Goal: Information Seeking & Learning: Check status

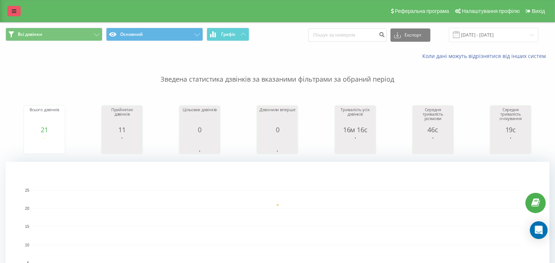
click at [9, 11] on link at bounding box center [13, 11] width 13 height 10
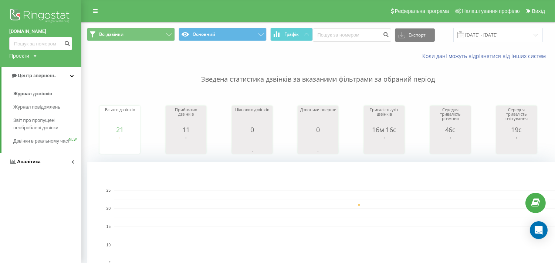
click at [26, 164] on span "Аналiтика" at bounding box center [29, 162] width 24 height 6
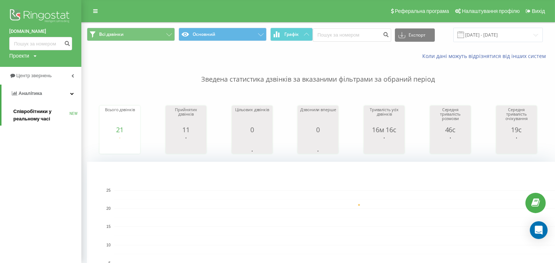
click at [24, 106] on link "Співробітники у реальному часі NEW" at bounding box center [47, 115] width 68 height 21
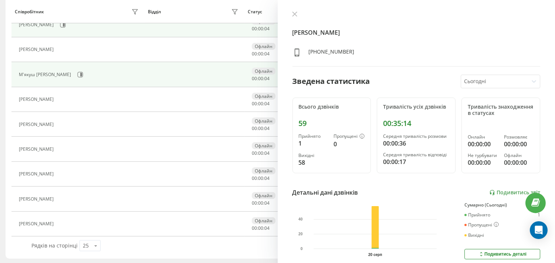
scroll to position [132, 0]
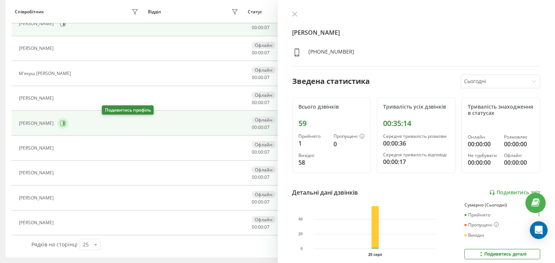
click at [68, 126] on button at bounding box center [62, 123] width 11 height 11
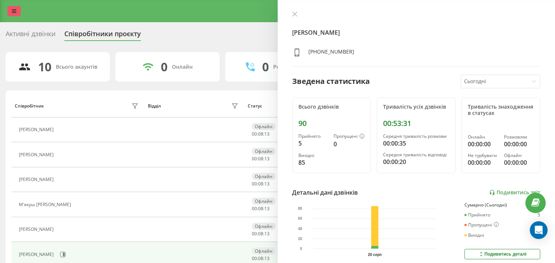
click at [13, 13] on icon at bounding box center [14, 10] width 4 height 5
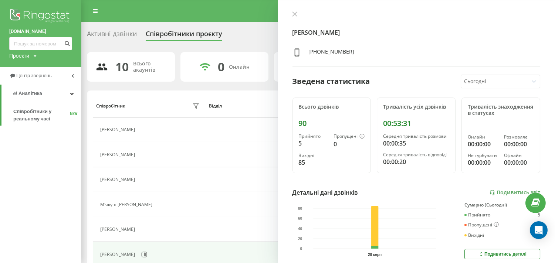
click at [33, 40] on div "dextra.com.ua Проекти dextra.com.ua" at bounding box center [40, 33] width 81 height 67
click at [33, 40] on input at bounding box center [40, 43] width 63 height 13
paste input "0972644939"
type input "0972644939"
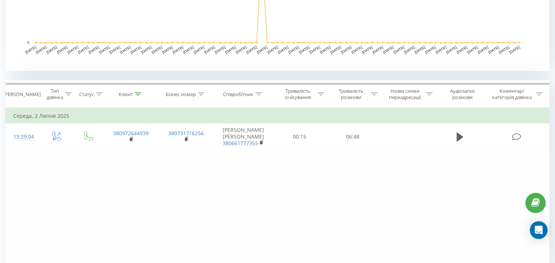
scroll to position [239, 0]
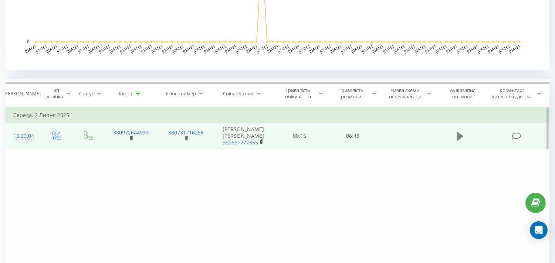
click at [457, 133] on icon at bounding box center [459, 136] width 7 height 9
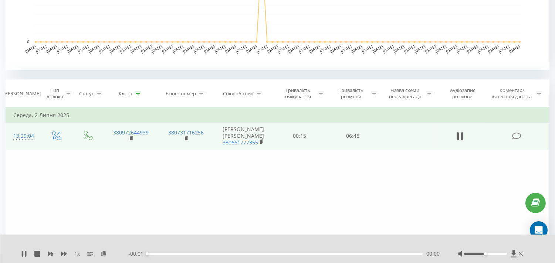
scroll to position [306, 0]
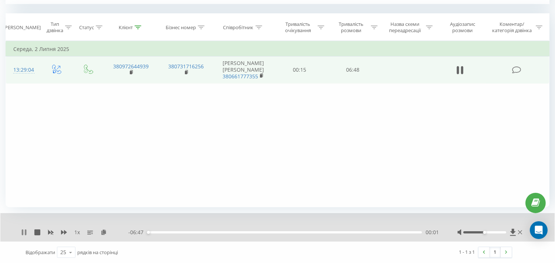
click at [22, 233] on icon at bounding box center [22, 232] width 1 height 6
click at [21, 233] on icon at bounding box center [24, 232] width 6 height 6
click at [174, 232] on div "00:40" at bounding box center [284, 232] width 274 height 2
click at [23, 231] on icon at bounding box center [22, 232] width 1 height 6
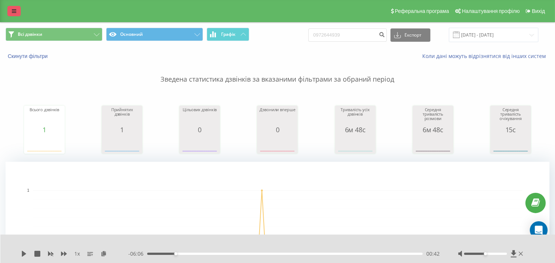
click at [11, 12] on link at bounding box center [13, 11] width 13 height 10
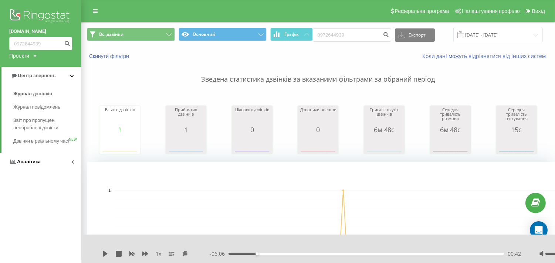
click at [30, 171] on link "Аналiтика" at bounding box center [40, 162] width 81 height 18
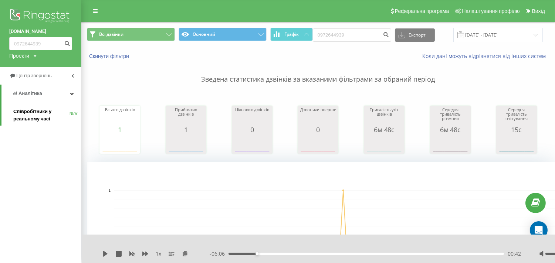
click at [45, 113] on span "Співробітники у реальному часі" at bounding box center [41, 115] width 56 height 15
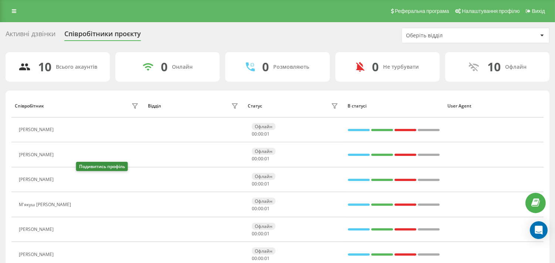
click at [65, 178] on icon at bounding box center [62, 180] width 6 height 6
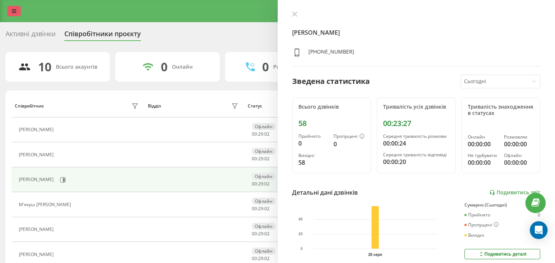
click at [13, 11] on icon at bounding box center [14, 10] width 4 height 5
click at [16, 10] on icon at bounding box center [14, 10] width 4 height 5
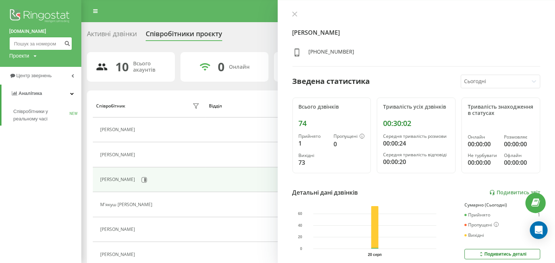
click at [47, 41] on input at bounding box center [40, 43] width 63 height 13
paste input "+380683861771"
click at [21, 43] on input "+380683861771" at bounding box center [40, 43] width 63 height 13
type input "0683861771"
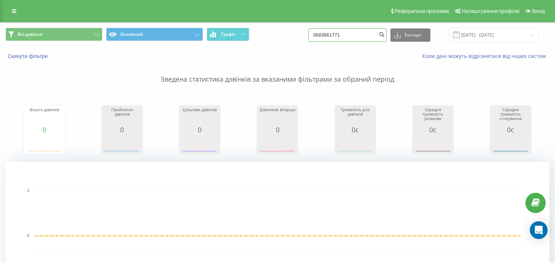
drag, startPoint x: 362, startPoint y: 39, endPoint x: 324, endPoint y: 42, distance: 38.2
click at [324, 42] on div "Всі дзвінки Основний Графік 0683861771 Експорт .csv .xls .xlsx 20.05.2025 - 20.…" at bounding box center [277, 35] width 554 height 25
type input "0"
paste input "+38 067 523 11 42"
drag, startPoint x: 328, startPoint y: 35, endPoint x: 312, endPoint y: 39, distance: 16.0
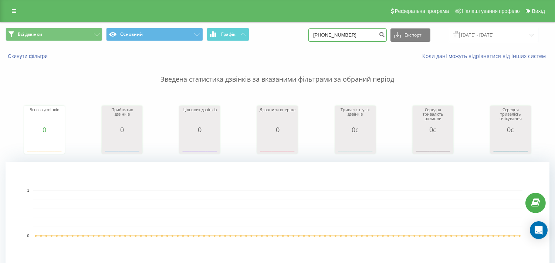
click at [312, 39] on div "Всі дзвінки Основний Графік +38 067 523 11 42 Експорт .csv .xls .xlsx 20.05.202…" at bounding box center [277, 35] width 543 height 14
type input "067 523 11 42"
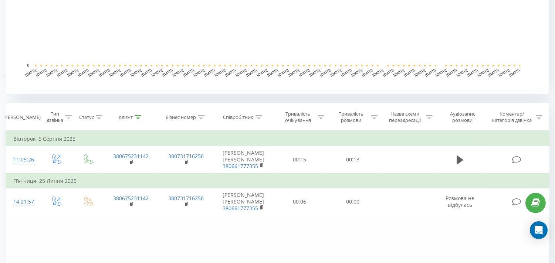
scroll to position [219, 0]
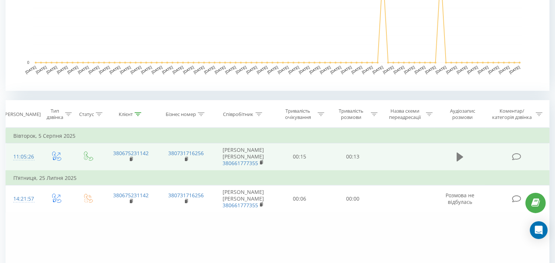
click at [458, 157] on icon at bounding box center [459, 157] width 7 height 9
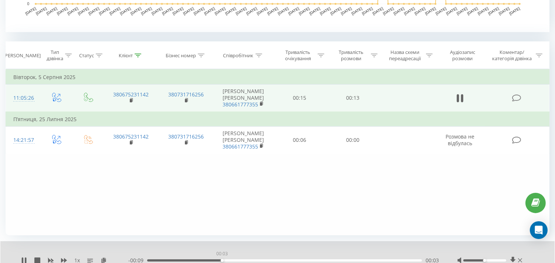
drag, startPoint x: 218, startPoint y: 259, endPoint x: 222, endPoint y: 261, distance: 4.0
click at [222, 261] on div "00:03" at bounding box center [284, 260] width 274 height 2
click at [296, 259] on div "00:05" at bounding box center [284, 260] width 274 height 2
click at [342, 260] on div "00:09" at bounding box center [284, 260] width 274 height 2
click at [21, 262] on icon at bounding box center [24, 260] width 6 height 6
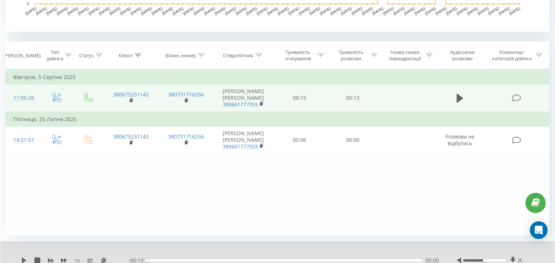
scroll to position [0, 0]
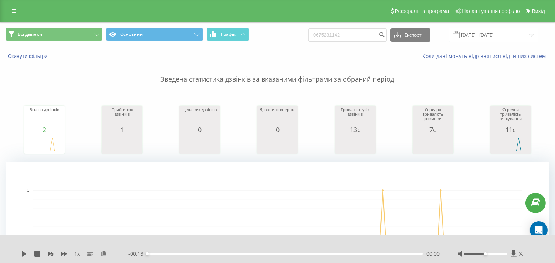
drag, startPoint x: 363, startPoint y: 43, endPoint x: 364, endPoint y: 39, distance: 4.6
click at [364, 39] on div "Всі дзвінки Основний Графік 0675231142 Експорт .csv .xls .xlsx 20.05.2025 - 20.…" at bounding box center [277, 35] width 554 height 25
drag, startPoint x: 364, startPoint y: 39, endPoint x: 307, endPoint y: 38, distance: 57.3
click at [307, 38] on div "Всі дзвінки Основний Графік 0675231142 Експорт .csv .xls .xlsx 20.05.2025 - 20.…" at bounding box center [277, 35] width 543 height 14
click at [345, 37] on input at bounding box center [347, 34] width 78 height 13
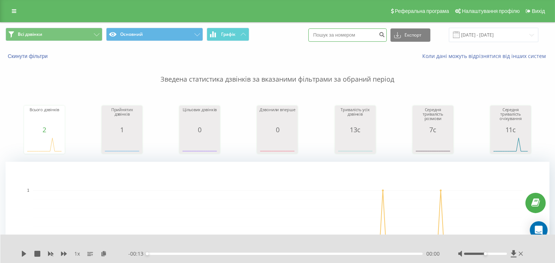
paste input "+38 097 254 86 80"
drag, startPoint x: 327, startPoint y: 34, endPoint x: 320, endPoint y: 34, distance: 7.4
click at [320, 34] on input "+38 097 254 86 80" at bounding box center [347, 34] width 78 height 13
type input "097 254 86 80"
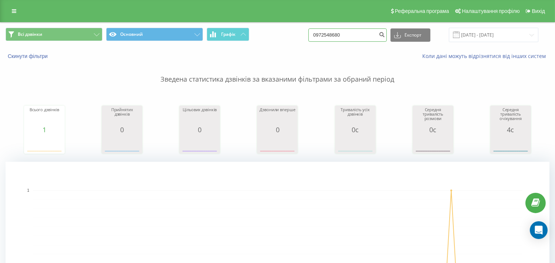
drag, startPoint x: 354, startPoint y: 37, endPoint x: 293, endPoint y: 40, distance: 61.0
click at [293, 40] on div "Всі дзвінки Основний Графік 0972548680 Експорт .csv .xls .xlsx [DATE] - [DATE]" at bounding box center [277, 35] width 543 height 14
paste input "[PHONE_NUMBER]"
click at [328, 37] on input "[PHONE_NUMBER]" at bounding box center [347, 34] width 78 height 13
type input "097 887 97 78"
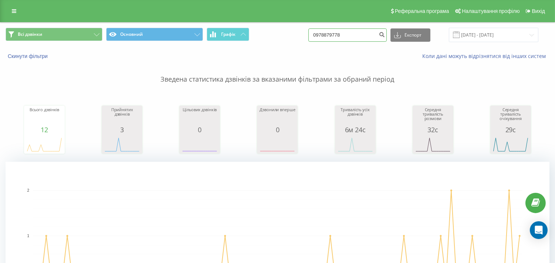
drag, startPoint x: 361, startPoint y: 35, endPoint x: 315, endPoint y: 38, distance: 46.3
click at [315, 38] on input "0978879778" at bounding box center [347, 34] width 78 height 13
paste input "+38 067 282 09 69"
click at [330, 35] on input "+38 067 282 09 69" at bounding box center [347, 34] width 78 height 13
type input "067 282 09 69"
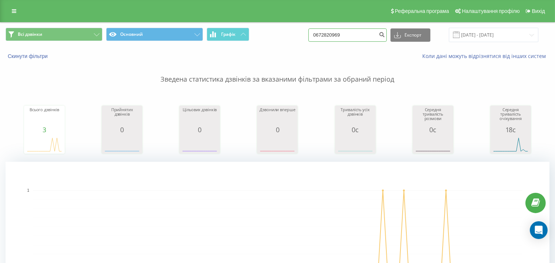
drag, startPoint x: 351, startPoint y: 36, endPoint x: 306, endPoint y: 40, distance: 45.9
click at [306, 40] on div "Всі дзвінки Основний Графік 0672820969 Експорт .csv .xls .xlsx 20.05.2025 - 20.…" at bounding box center [277, 35] width 543 height 14
paste input "+38 067 194 54 99"
type input "+38 067 194 54 99"
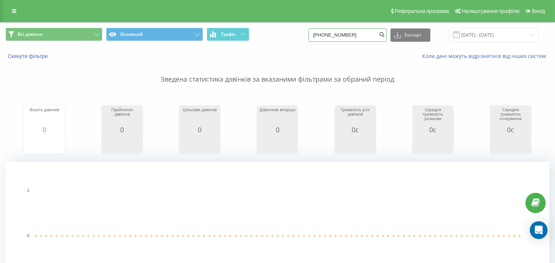
drag, startPoint x: 363, startPoint y: 33, endPoint x: 334, endPoint y: 33, distance: 28.8
click at [334, 33] on input "+380671945499" at bounding box center [347, 34] width 78 height 13
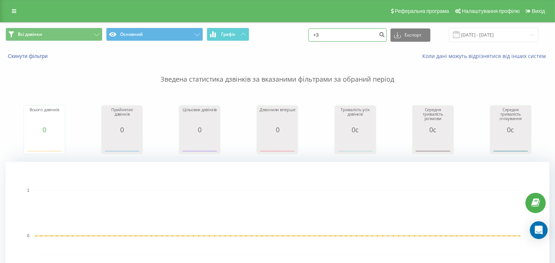
type input "+"
paste input "+380503163655"
click at [328, 35] on input "+380503163655" at bounding box center [347, 34] width 78 height 13
type input "0503163655"
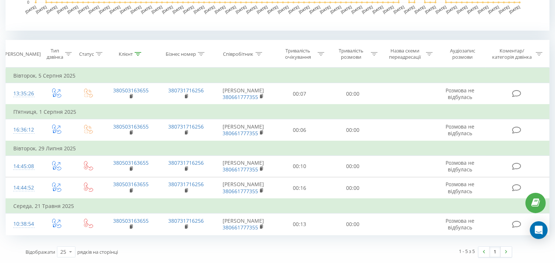
scroll to position [307, 0]
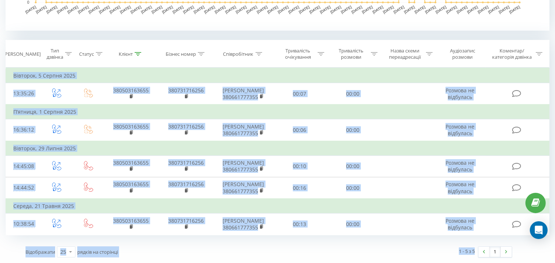
drag, startPoint x: 553, startPoint y: 215, endPoint x: 554, endPoint y: 237, distance: 21.8
click at [554, 237] on div "Всі дзвінки Основний Графік 0503163655 Експорт .csv .xls .xlsx 20.05.2025 - 20.…" at bounding box center [277, 3] width 555 height 520
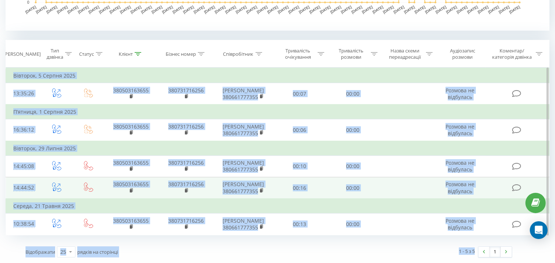
scroll to position [0, 0]
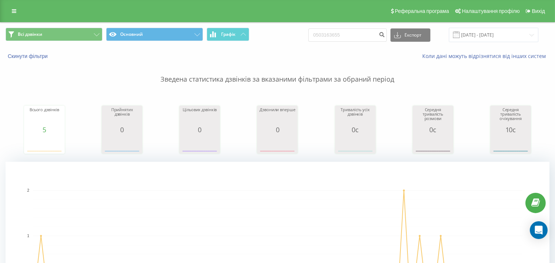
click at [21, 14] on div "Реферальна програма Налаштування профілю Вихід" at bounding box center [277, 11] width 555 height 22
click at [17, 14] on link at bounding box center [13, 11] width 13 height 10
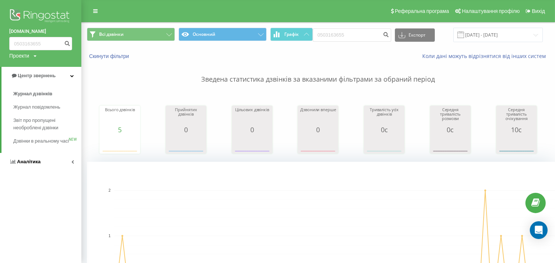
click at [15, 164] on link "Аналiтика" at bounding box center [40, 162] width 81 height 18
click at [15, 164] on div "dextra.com.ua 0503163655 Проекти dextra.com.ua Центр звернень Журнал дзвінків Ж…" at bounding box center [40, 131] width 81 height 263
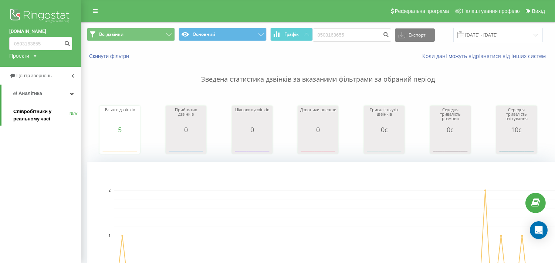
click at [27, 123] on link "Співробітники у реальному часі NEW" at bounding box center [47, 115] width 68 height 21
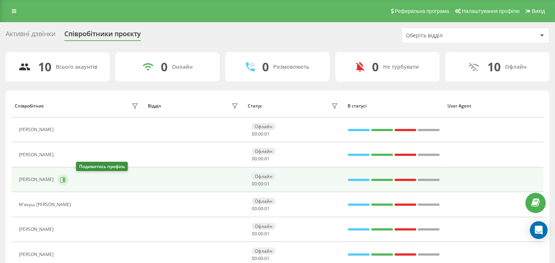
click at [66, 182] on icon at bounding box center [63, 180] width 6 height 6
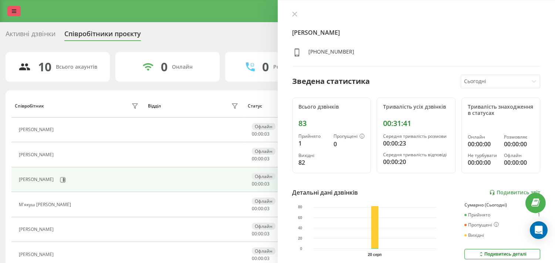
click at [12, 13] on icon at bounding box center [14, 10] width 4 height 5
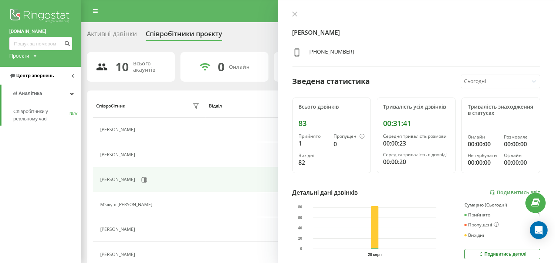
click at [28, 68] on link "Центр звернень" at bounding box center [40, 76] width 81 height 18
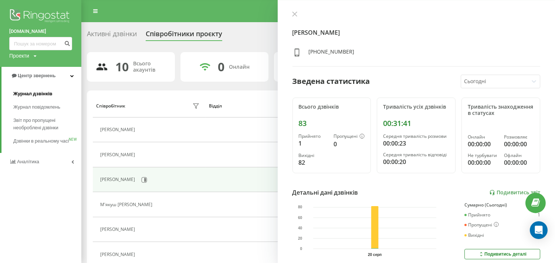
click at [25, 90] on link "Журнал дзвінків" at bounding box center [47, 93] width 68 height 13
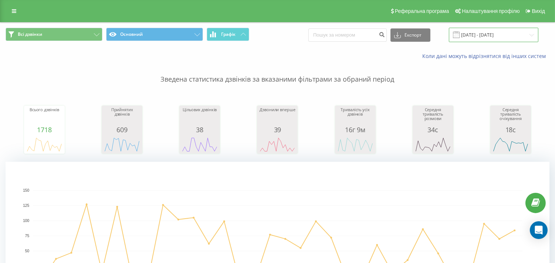
click at [506, 36] on input "[DATE] - [DATE]" at bounding box center [492, 35] width 89 height 14
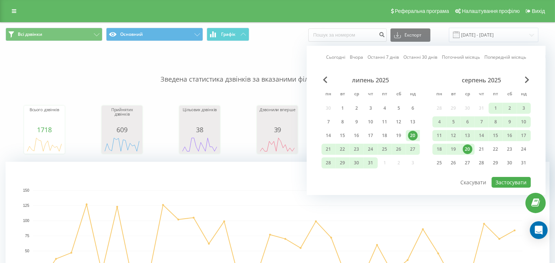
click at [464, 145] on div "20" at bounding box center [468, 149] width 10 height 10
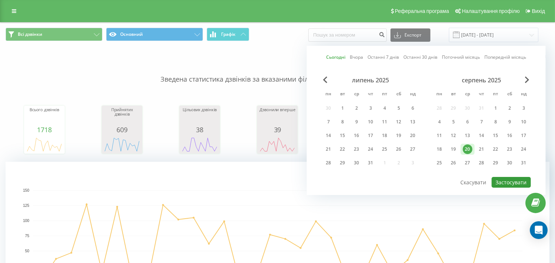
click at [499, 182] on button "Застосувати" at bounding box center [510, 182] width 39 height 11
type input "[DATE] - [DATE]"
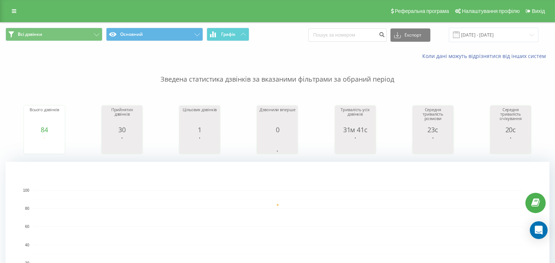
click at [168, 132] on div "Всього дзвінків 84 date totalCalls [DATE] [PHONE_NUMBER][DATE] Прийнятих дзвінк…" at bounding box center [277, 123] width 543 height 64
click at [409, 65] on p "Зведена статистика дзвінків за вказаними фільтрами за обраний період" at bounding box center [277, 72] width 543 height 24
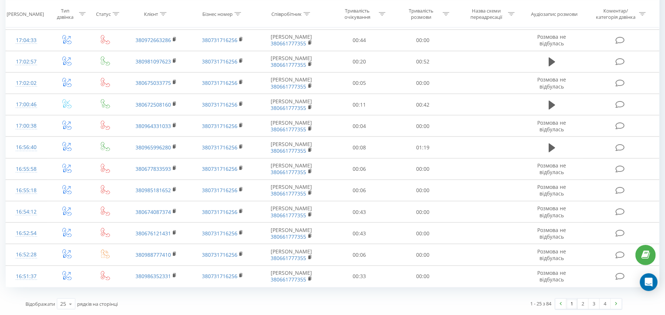
scroll to position [757, 0]
click at [560, 263] on link "4" at bounding box center [605, 304] width 11 height 10
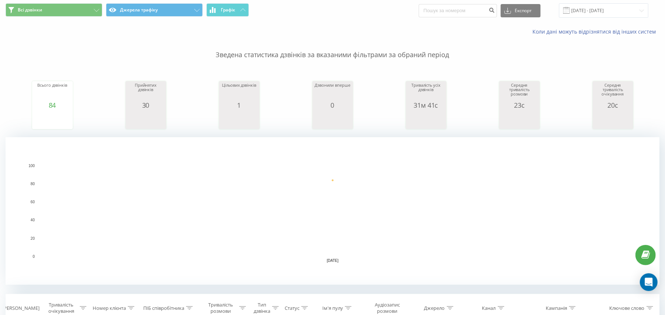
scroll to position [269, 0]
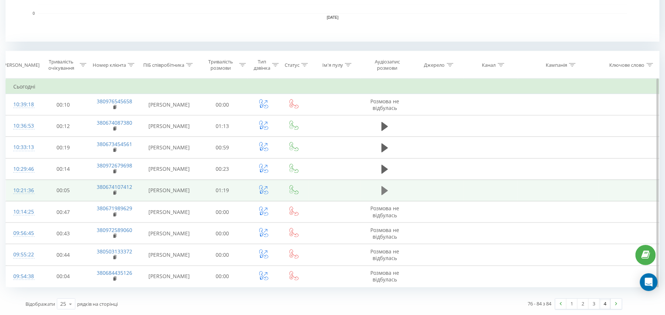
click at [381, 191] on button at bounding box center [384, 190] width 11 height 11
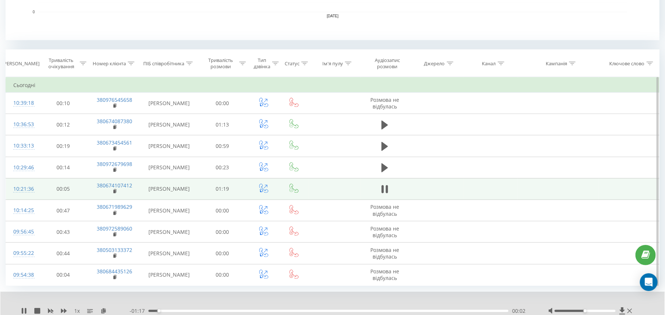
click at [233, 263] on div "00:02" at bounding box center [329, 311] width 360 height 2
drag, startPoint x: 157, startPoint y: 313, endPoint x: 147, endPoint y: 311, distance: 10.6
click at [149, 263] on div "00:00" at bounding box center [329, 311] width 360 height 2
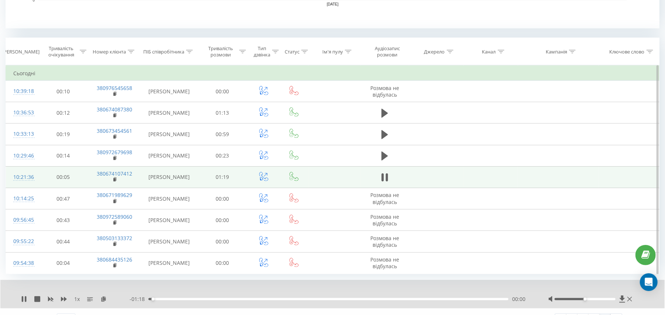
scroll to position [297, 0]
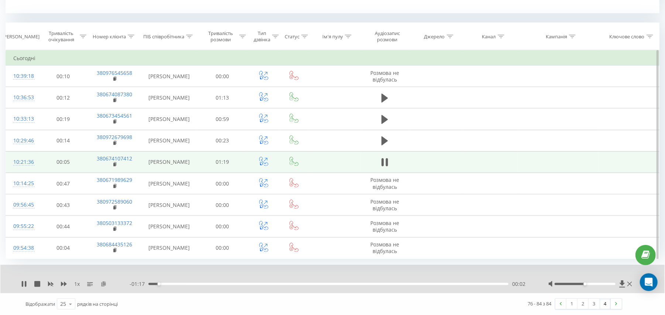
click at [104, 263] on icon at bounding box center [103, 284] width 6 height 5
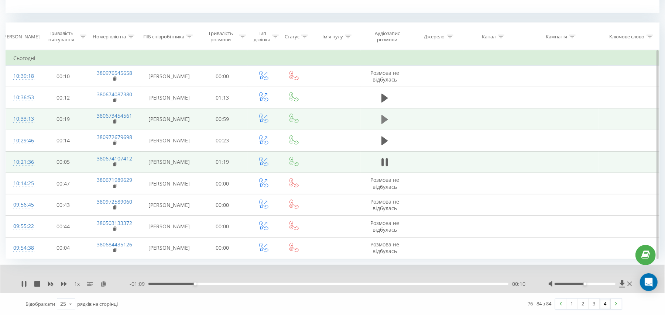
click at [383, 117] on icon at bounding box center [385, 119] width 7 height 9
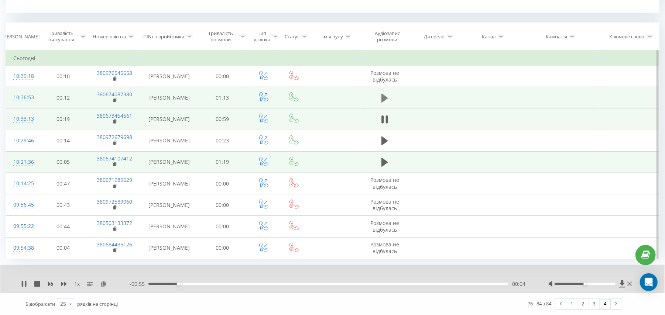
click at [383, 97] on icon at bounding box center [385, 98] width 7 height 9
click at [221, 263] on div "00:14" at bounding box center [329, 284] width 360 height 2
click at [283, 263] on div "00:27" at bounding box center [329, 284] width 360 height 2
click at [560, 263] on link "3" at bounding box center [594, 304] width 11 height 10
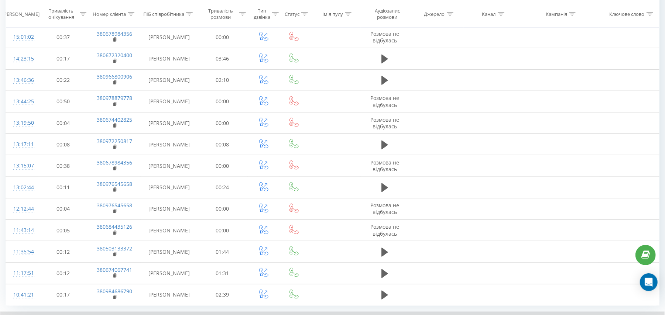
scroll to position [644, 0]
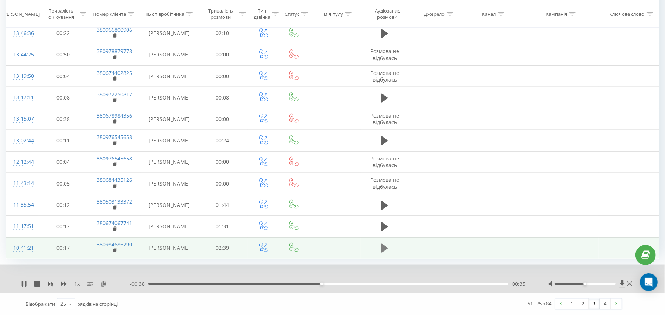
click at [386, 247] on icon at bounding box center [385, 248] width 7 height 9
click at [205, 263] on div "00:05" at bounding box center [329, 284] width 360 height 2
click at [250, 263] on div "00:45" at bounding box center [329, 284] width 360 height 2
click at [308, 263] on div "01:10" at bounding box center [329, 284] width 360 height 2
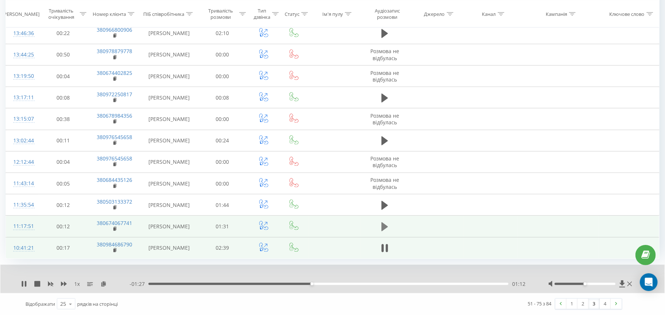
click at [386, 225] on icon at bounding box center [385, 227] width 7 height 9
click at [252, 263] on div "00:07" at bounding box center [329, 284] width 360 height 2
click at [312, 263] on div "00:41" at bounding box center [329, 284] width 360 height 2
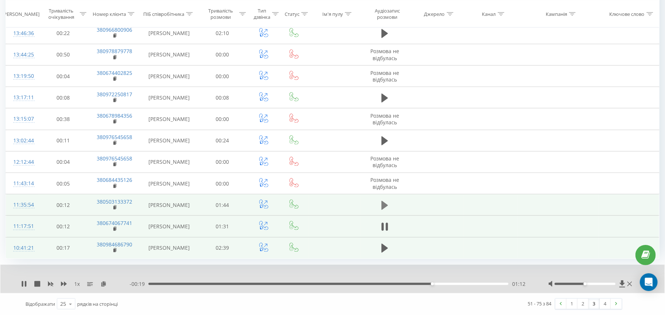
click at [389, 210] on button at bounding box center [384, 205] width 11 height 11
click at [255, 263] on div "00:03" at bounding box center [329, 284] width 360 height 2
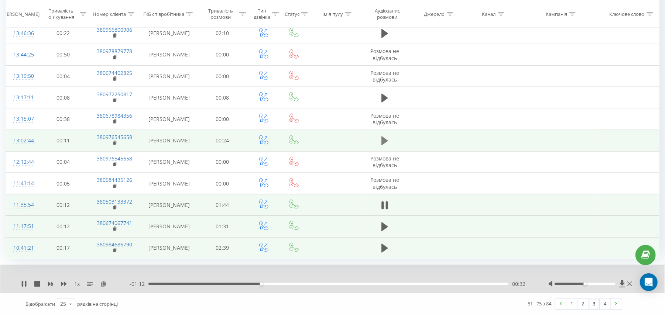
click at [386, 139] on icon at bounding box center [385, 141] width 7 height 9
click at [23, 263] on icon at bounding box center [22, 285] width 1 height 6
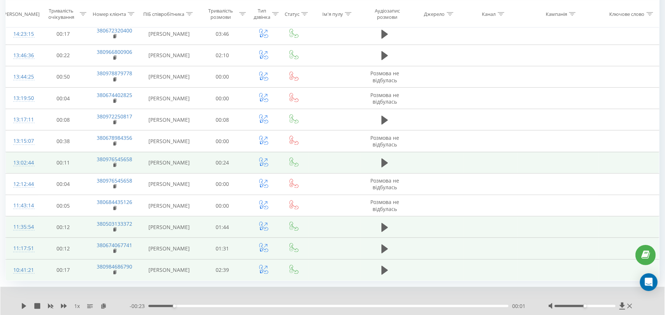
scroll to position [605, 0]
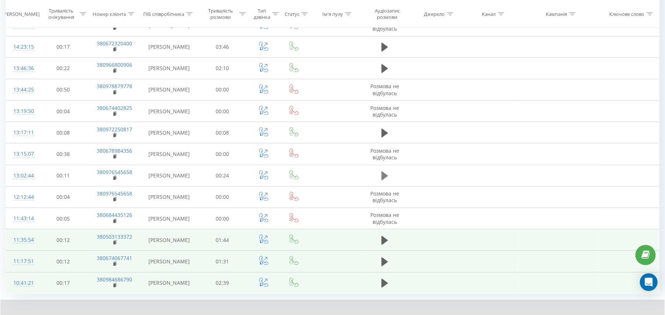
click at [389, 180] on button at bounding box center [384, 176] width 11 height 11
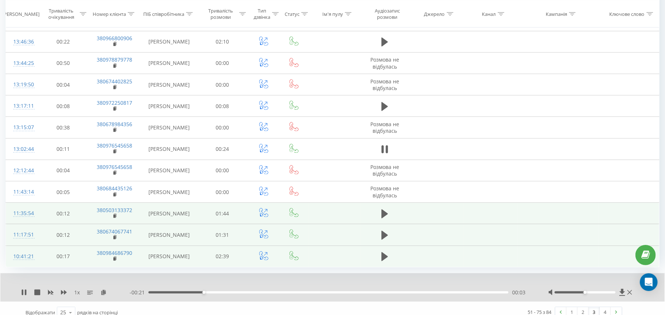
scroll to position [644, 0]
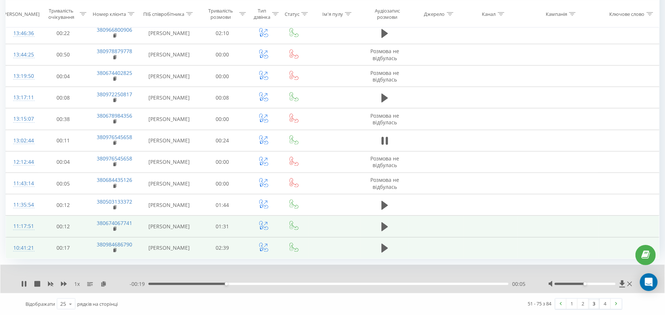
click at [276, 263] on div "00:05" at bounding box center [329, 284] width 360 height 2
click at [25, 263] on icon at bounding box center [25, 285] width 1 height 6
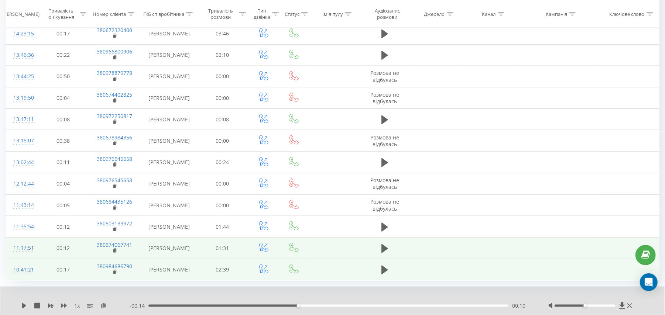
scroll to position [619, 0]
click at [382, 228] on icon at bounding box center [385, 227] width 7 height 10
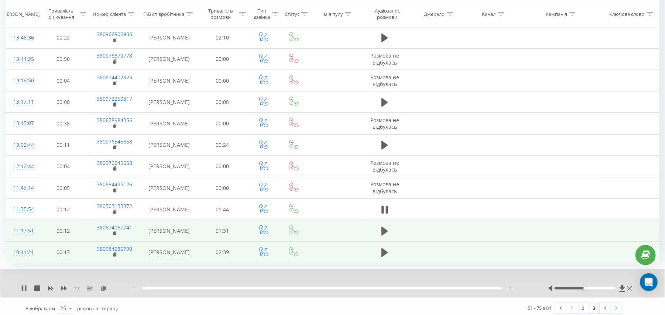
scroll to position [644, 0]
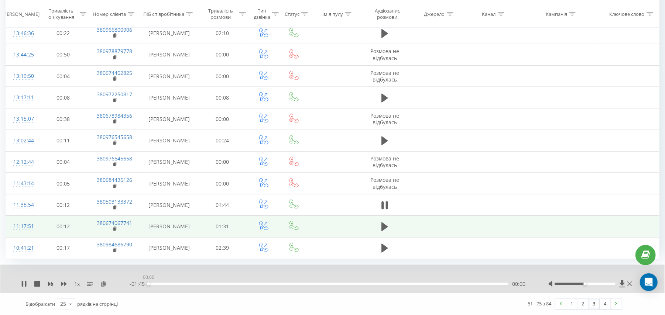
click at [229, 263] on div "00:00" at bounding box center [329, 284] width 360 height 2
click at [560, 263] on link "2" at bounding box center [583, 304] width 11 height 10
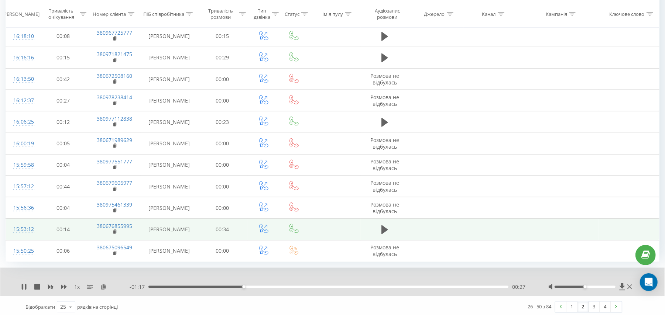
scroll to position [644, 0]
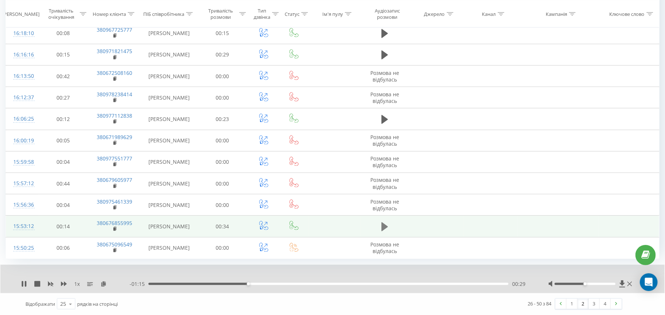
click at [381, 225] on td at bounding box center [385, 226] width 48 height 21
click at [381, 225] on button at bounding box center [384, 227] width 11 height 11
click at [246, 263] on div "00:03" at bounding box center [329, 284] width 360 height 2
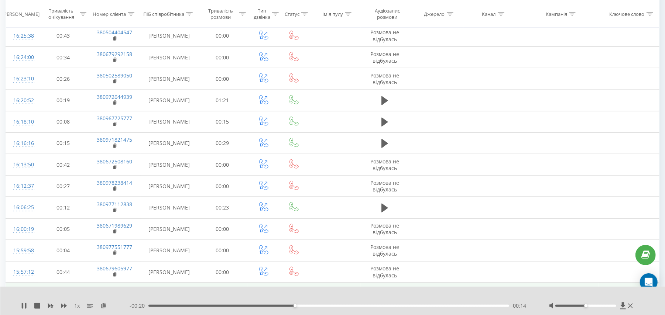
scroll to position [548, 0]
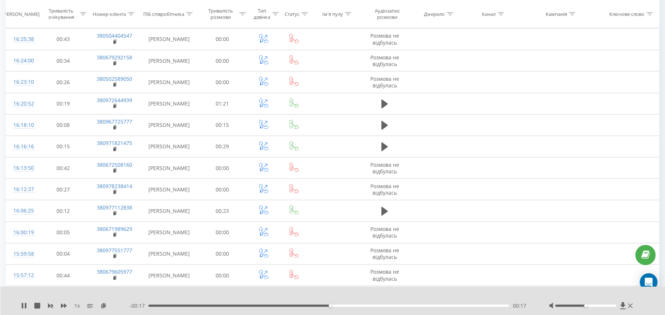
click at [363, 263] on div "- 00:17 00:17 00:17" at bounding box center [330, 306] width 401 height 7
click at [363, 263] on div "00:18" at bounding box center [329, 306] width 361 height 2
click at [103, 263] on icon at bounding box center [103, 305] width 6 height 5
click at [444, 263] on div "- 00:09 00:25 00:25" at bounding box center [330, 306] width 401 height 7
click at [448, 263] on div "- 00:09 00:25 00:25" at bounding box center [330, 306] width 401 height 7
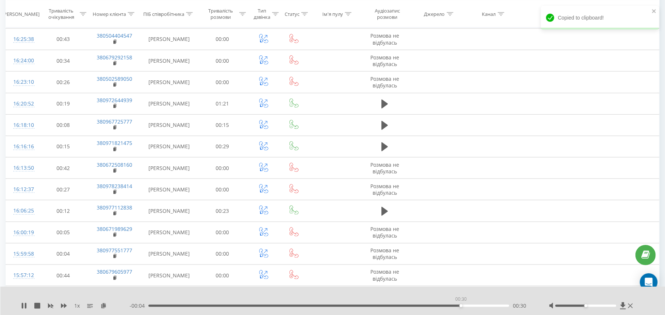
click at [461, 263] on div "00:30" at bounding box center [329, 306] width 361 height 2
click at [24, 263] on icon at bounding box center [24, 306] width 6 height 6
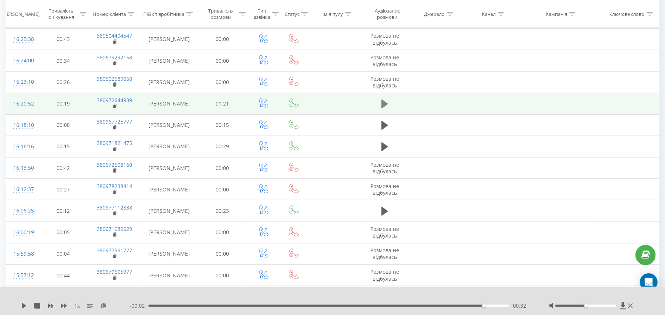
click at [386, 102] on icon at bounding box center [385, 104] width 7 height 10
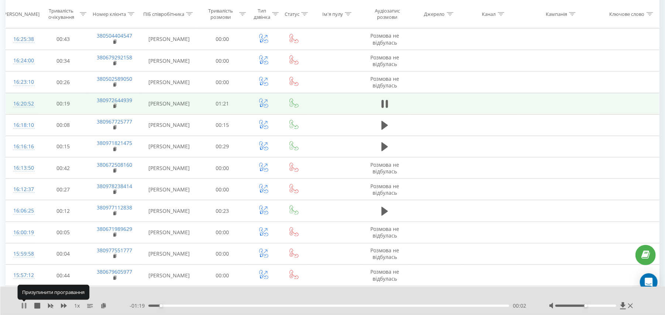
click at [24, 263] on icon at bounding box center [24, 306] width 6 height 6
click at [24, 263] on icon at bounding box center [24, 306] width 4 height 6
click at [211, 263] on div "00:14" at bounding box center [329, 306] width 361 height 2
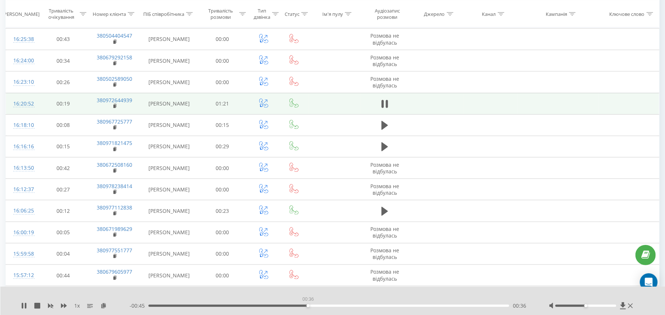
click at [308, 263] on div "00:36" at bounding box center [329, 306] width 361 height 2
click at [114, 108] on rect at bounding box center [114, 106] width 2 height 3
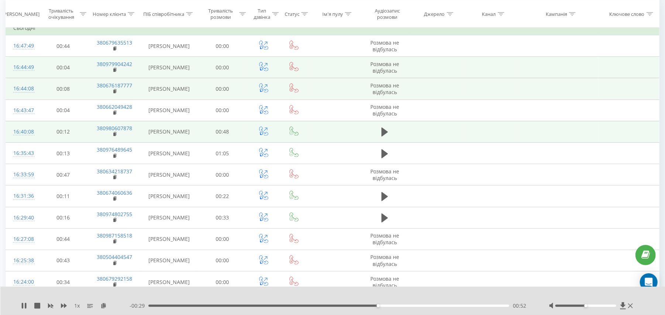
scroll to position [330, 0]
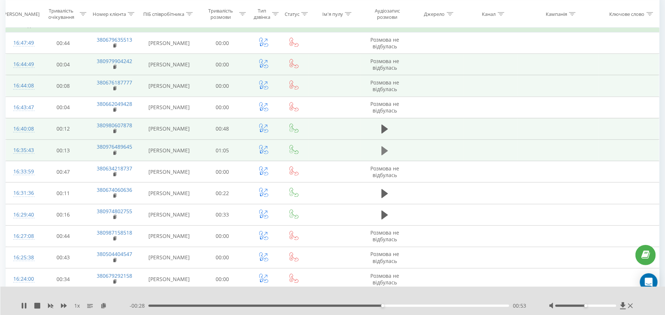
click at [383, 157] on td at bounding box center [385, 150] width 48 height 21
click at [383, 157] on button at bounding box center [384, 151] width 11 height 11
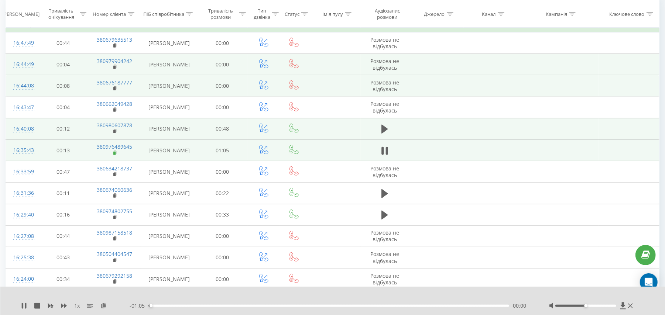
click at [114, 155] on rect at bounding box center [114, 153] width 2 height 3
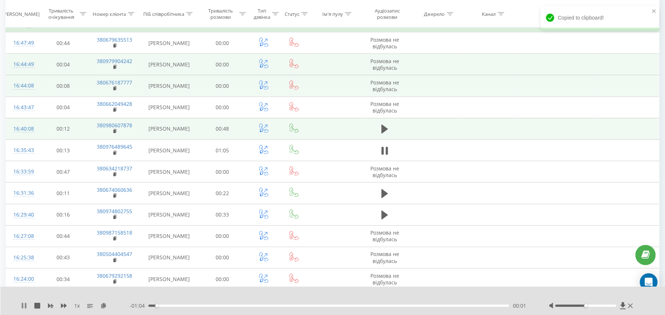
click at [27, 263] on icon at bounding box center [24, 306] width 6 height 6
click at [228, 263] on div "00:14" at bounding box center [329, 306] width 361 height 2
click at [300, 263] on div "00:27" at bounding box center [329, 306] width 361 height 2
click at [25, 263] on icon at bounding box center [24, 306] width 6 height 6
